Goal: Task Accomplishment & Management: Manage account settings

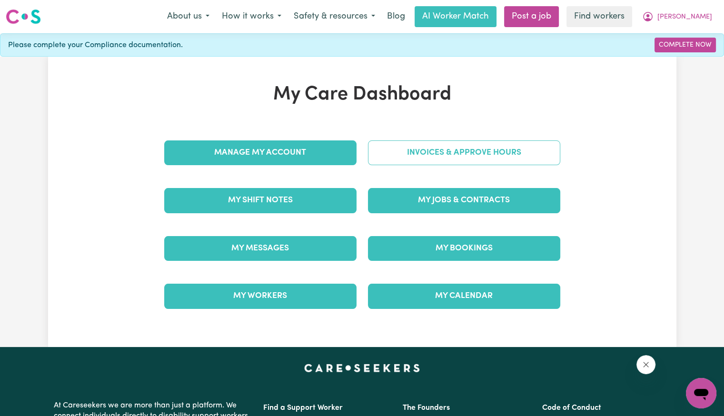
click at [441, 153] on link "Invoices & Approve Hours" at bounding box center [464, 152] width 192 height 25
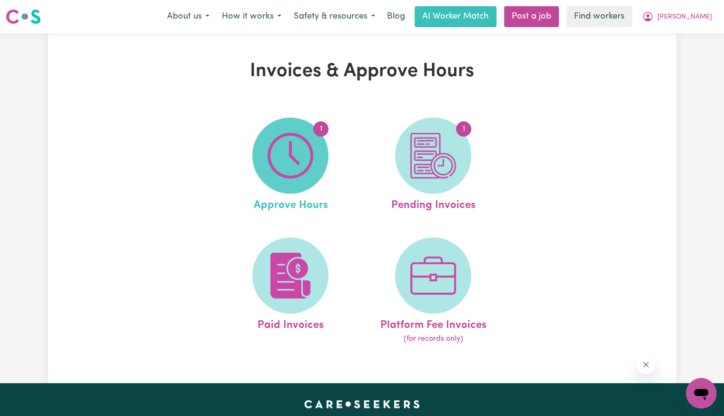
click at [301, 147] on img at bounding box center [290, 156] width 46 height 46
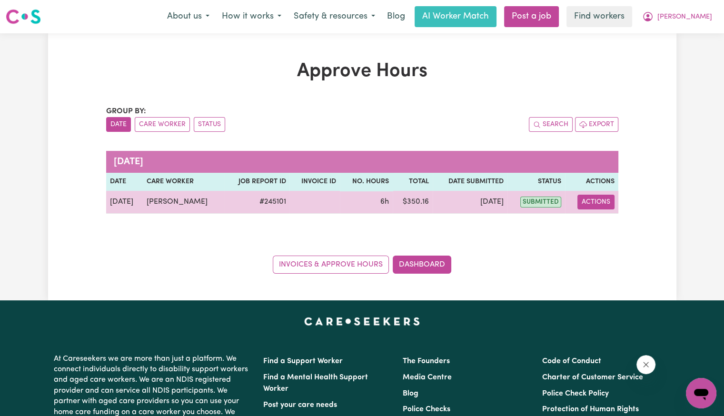
click at [580, 198] on button "Actions" at bounding box center [595, 202] width 37 height 15
click at [589, 218] on span "View job report 245101" at bounding box center [588, 223] width 8 height 11
select select "pm"
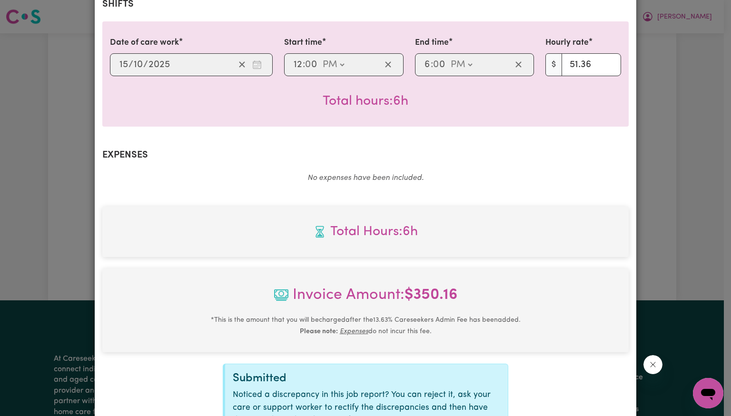
scroll to position [330, 0]
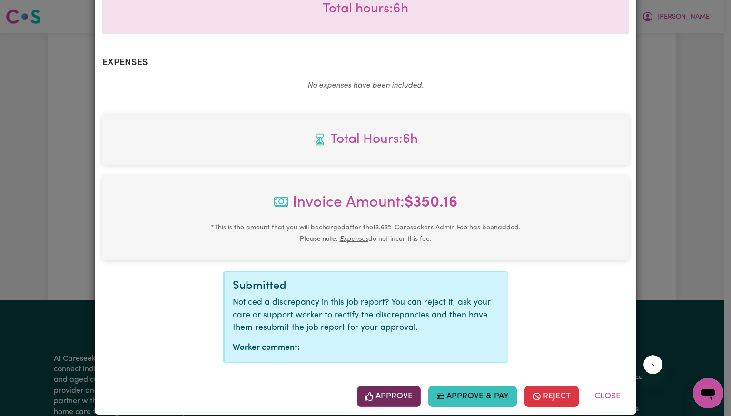
click at [394, 386] on button "Approve" at bounding box center [389, 396] width 64 height 21
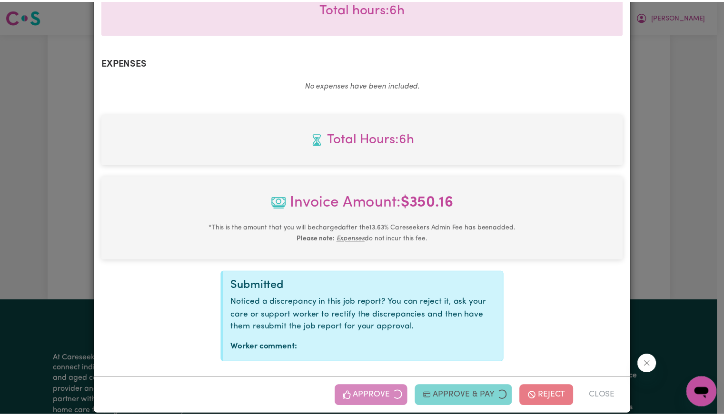
scroll to position [177, 0]
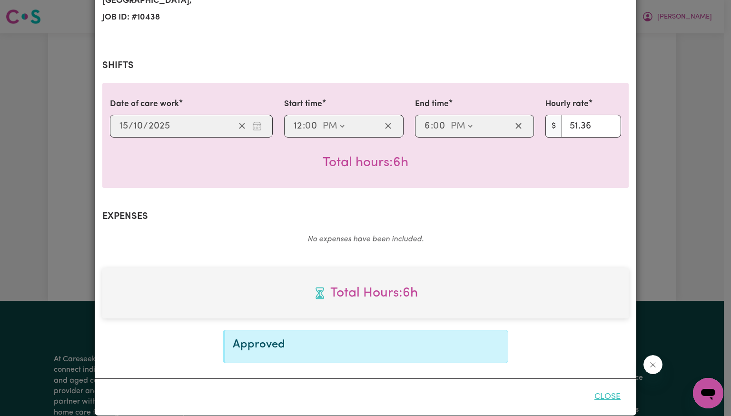
drag, startPoint x: 608, startPoint y: 383, endPoint x: 595, endPoint y: 376, distance: 14.7
click at [607, 386] on button "Close" at bounding box center [607, 396] width 42 height 21
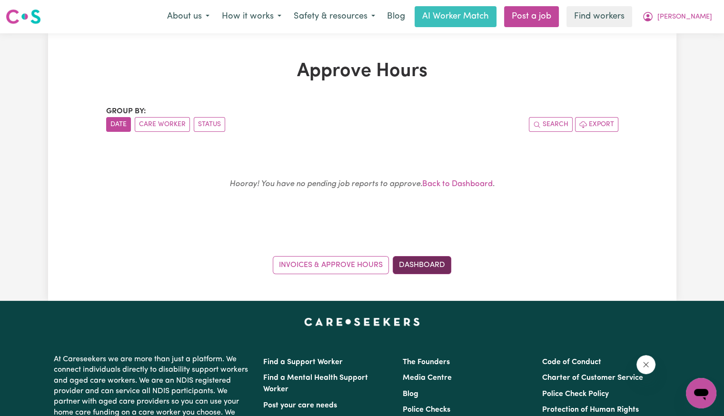
click at [421, 263] on link "Dashboard" at bounding box center [422, 265] width 59 height 18
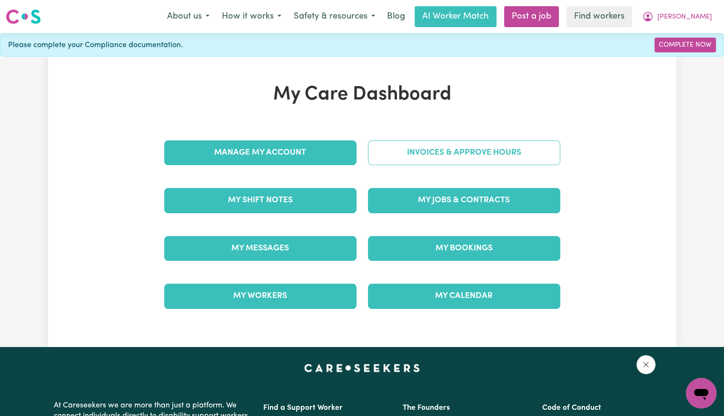
click at [402, 145] on link "Invoices & Approve Hours" at bounding box center [464, 152] width 192 height 25
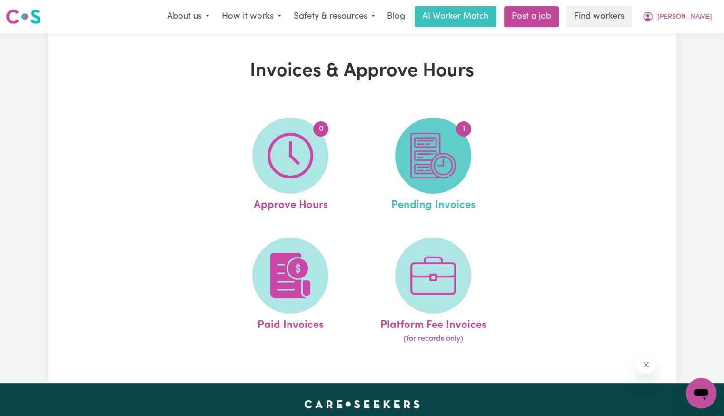
click at [411, 166] on img at bounding box center [433, 156] width 46 height 46
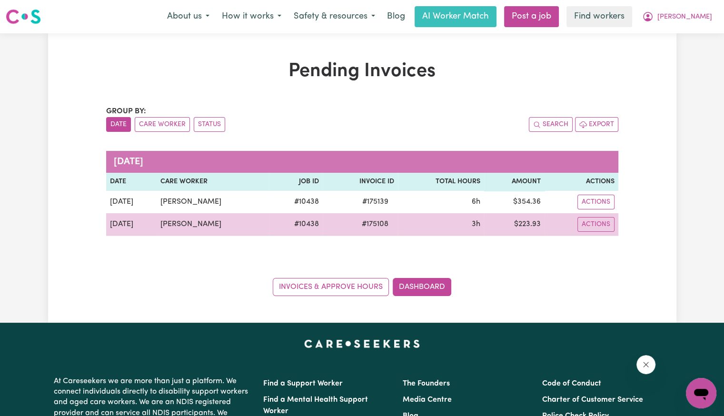
click at [388, 226] on span "# 175108" at bounding box center [375, 223] width 38 height 11
click at [386, 226] on span "# 175108" at bounding box center [375, 223] width 38 height 11
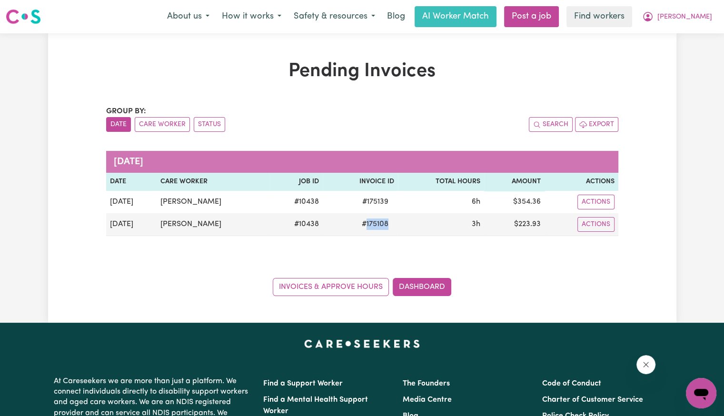
copy span "175108"
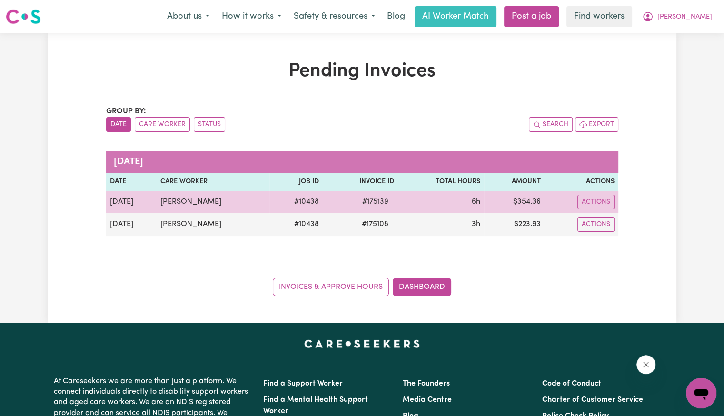
click at [386, 202] on span "# 175139" at bounding box center [375, 201] width 38 height 11
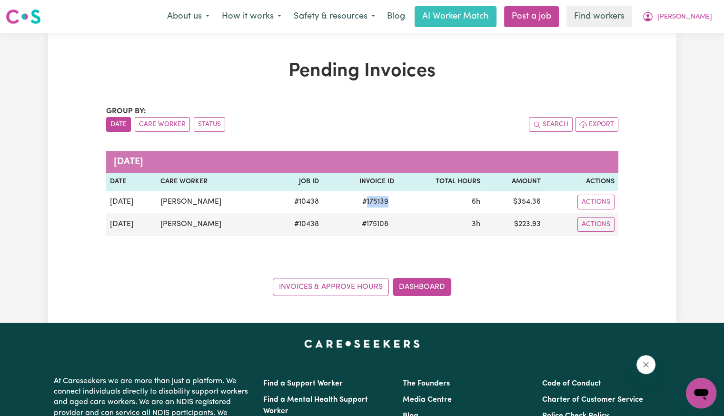
copy span "175139"
click at [707, 12] on span "[PERSON_NAME]" at bounding box center [684, 17] width 55 height 10
click at [685, 60] on link "Logout" at bounding box center [680, 55] width 75 height 18
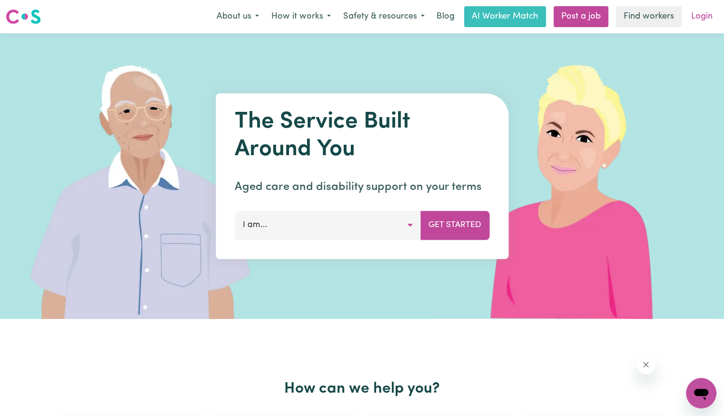
click at [708, 15] on link "Login" at bounding box center [701, 16] width 33 height 21
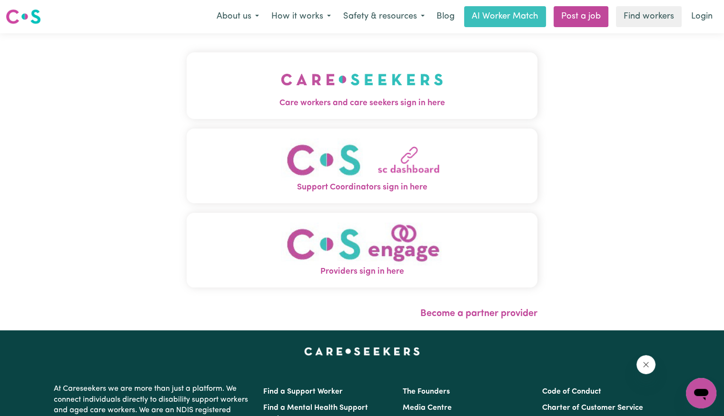
click at [187, 111] on button "Care workers and care seekers sign in here" at bounding box center [362, 85] width 351 height 67
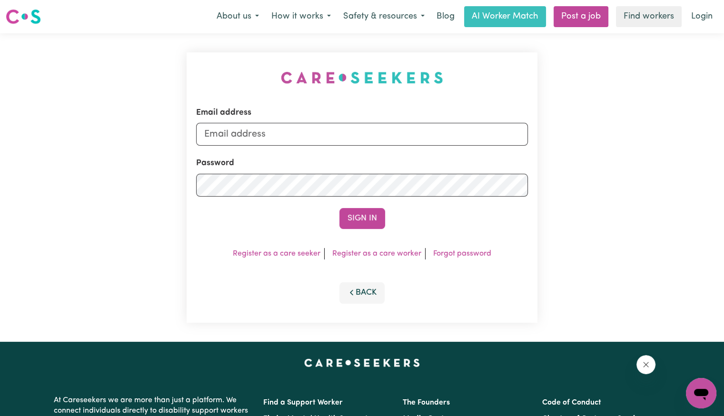
click at [308, 147] on form "Email address Password Sign In" at bounding box center [362, 168] width 332 height 122
click at [297, 138] on input "Email address" at bounding box center [362, 134] width 332 height 23
drag, startPoint x: 257, startPoint y: 133, endPoint x: 752, endPoint y: 172, distance: 496.5
click at [723, 172] on html "Menu About us How it works Safety & resources Blog AI Worker Match Post a job F…" at bounding box center [362, 360] width 724 height 721
type input "[EMAIL_ADDRESS][DOMAIN_NAME]"
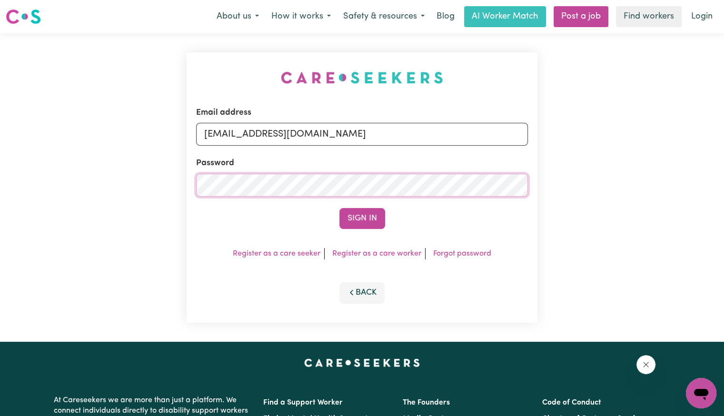
click at [339, 208] on button "Sign In" at bounding box center [362, 218] width 46 height 21
